Goal: Transaction & Acquisition: Purchase product/service

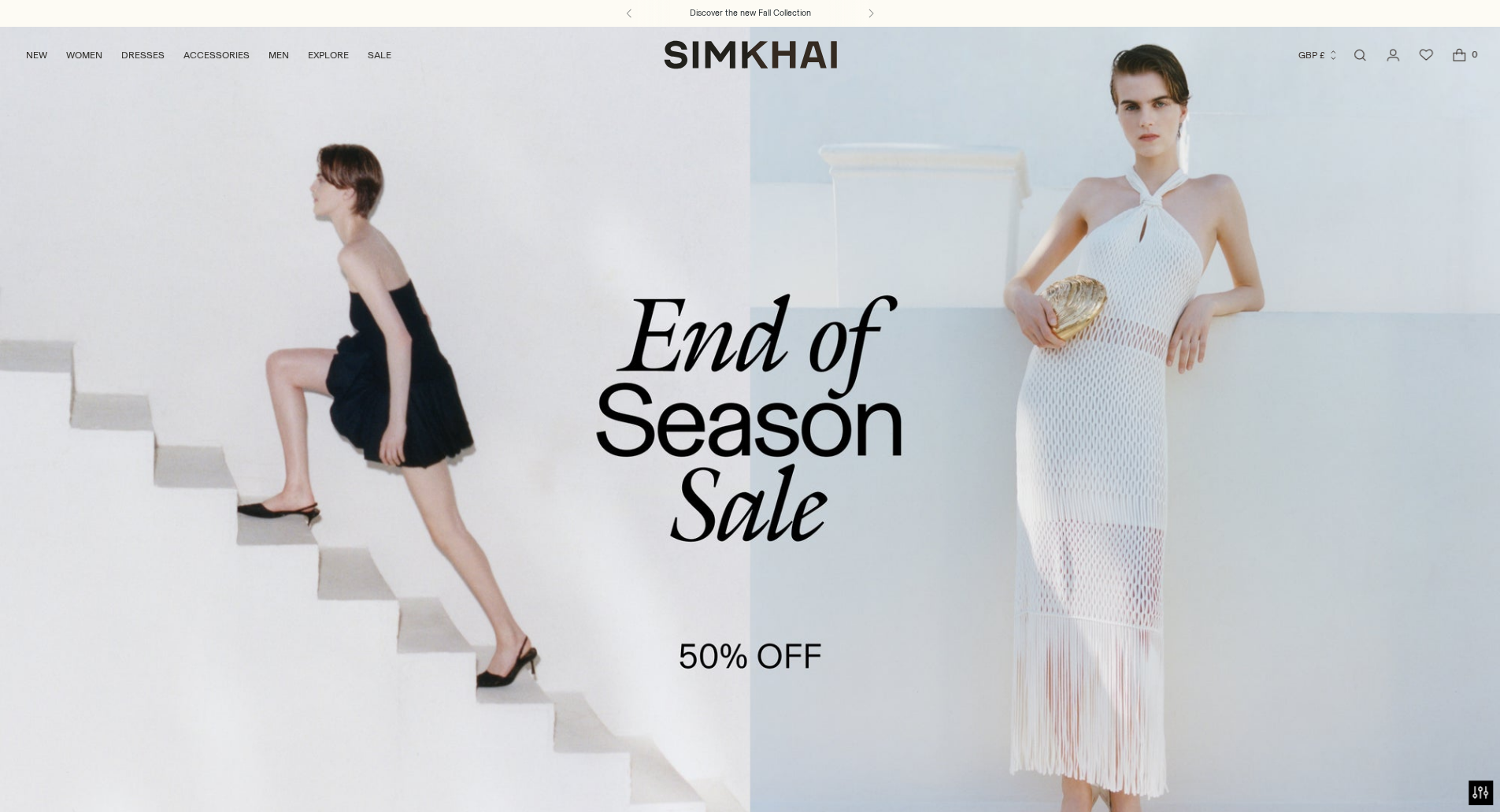
click at [767, 604] on link "/collections/sale" at bounding box center [750, 456] width 1500 height 861
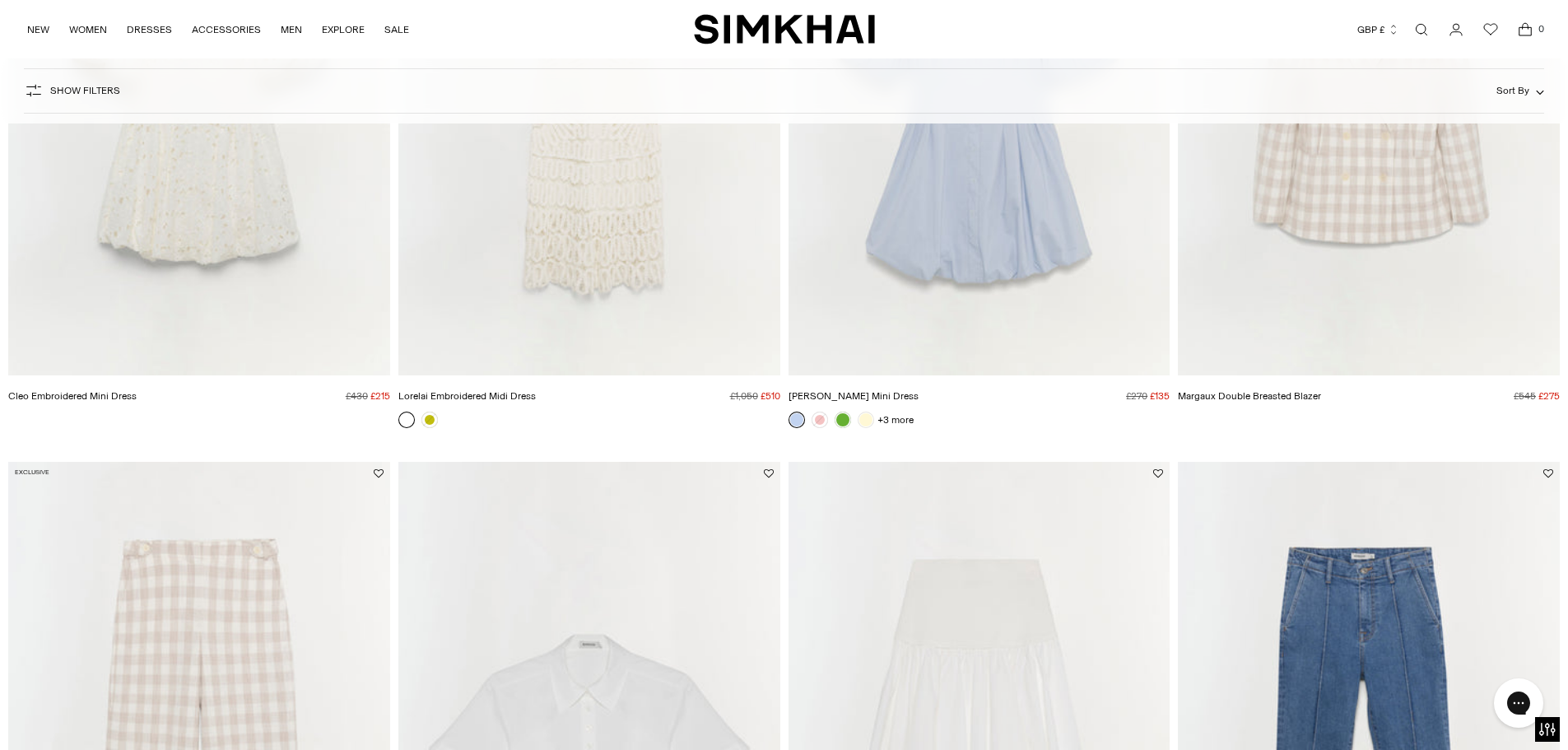
scroll to position [2058, 0]
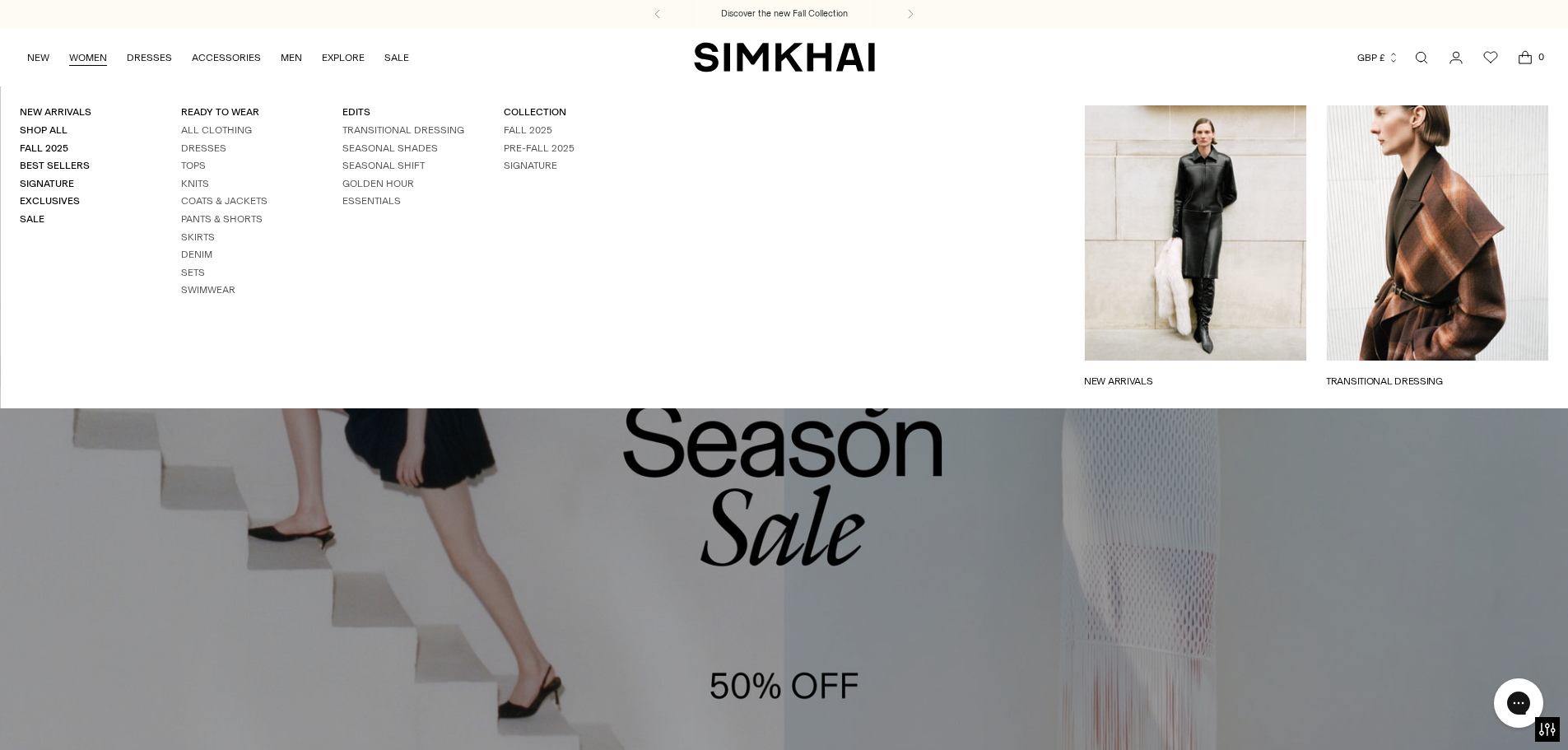
drag, startPoint x: 219, startPoint y: 203, endPoint x: 933, endPoint y: 305, distance: 721.2
click at [220, 204] on link "Coats & Jackets" at bounding box center [224, 201] width 86 height 11
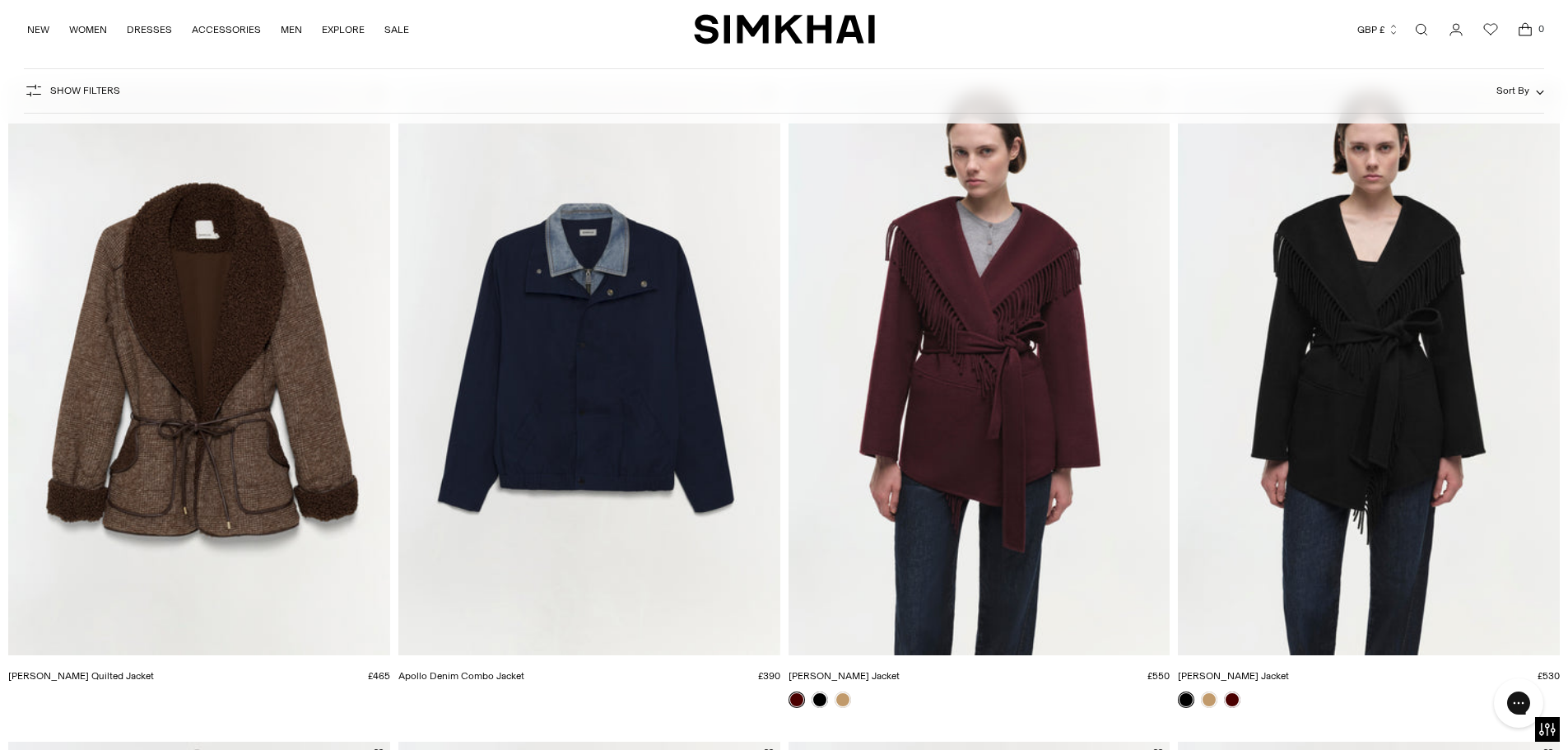
scroll to position [2799, 0]
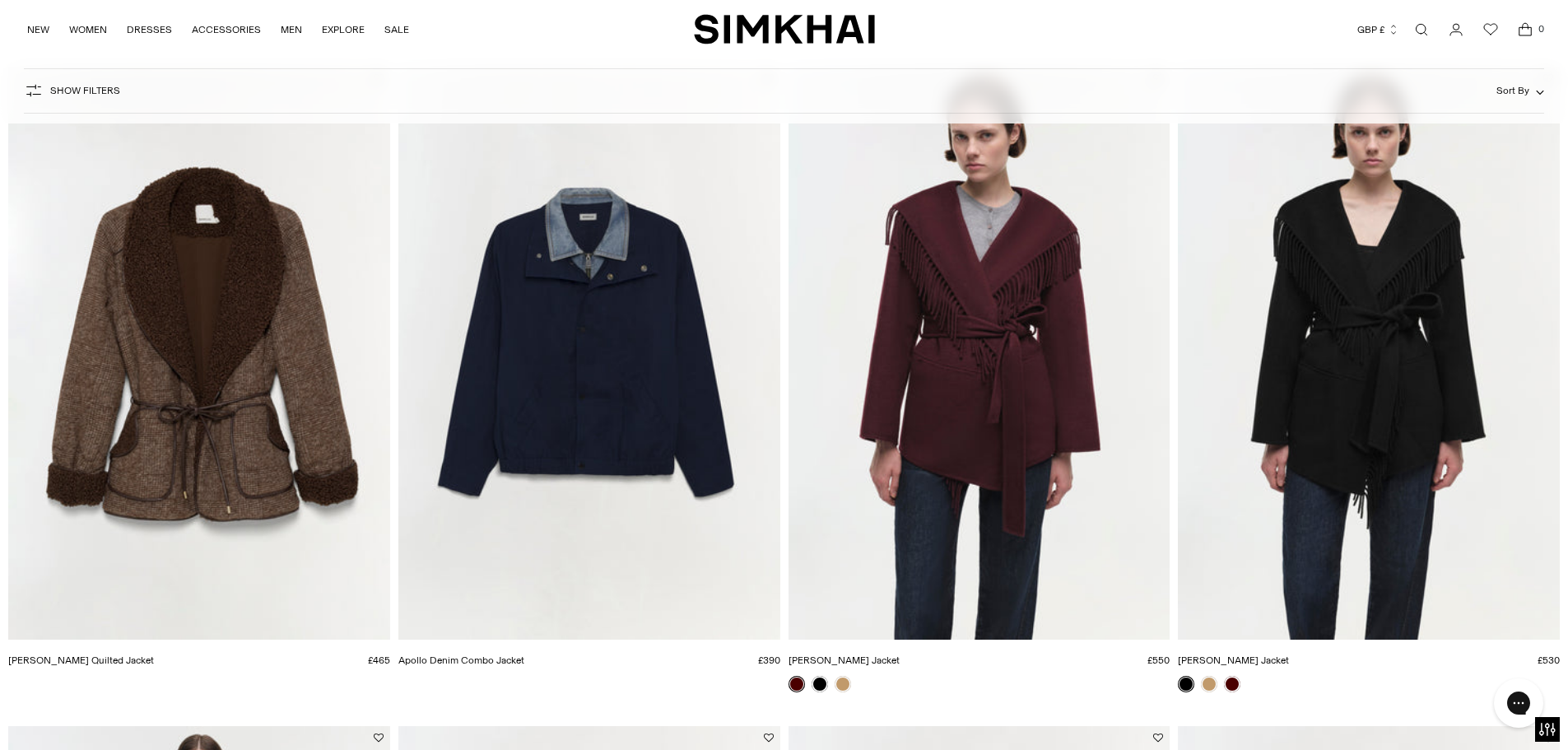
click at [0, 0] on img "Rorie Quilted Jacket" at bounding box center [0, 0] width 0 height 0
